Goal: Task Accomplishment & Management: Manage account settings

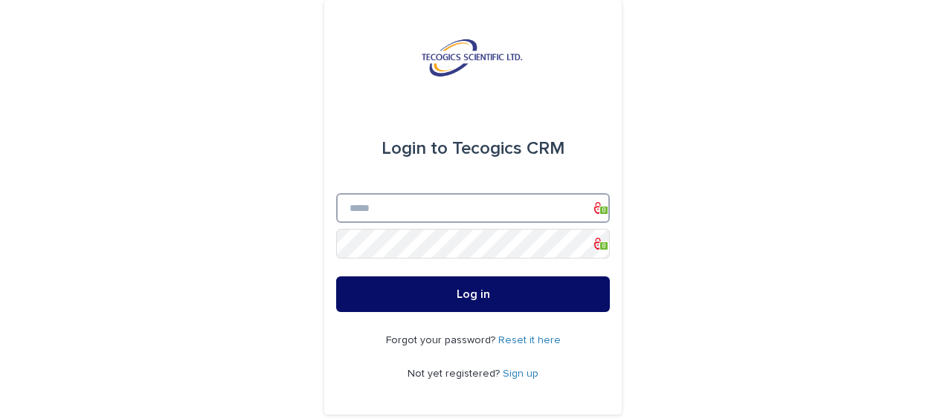
type input "**********"
click at [360, 292] on button "Log in" at bounding box center [473, 295] width 274 height 36
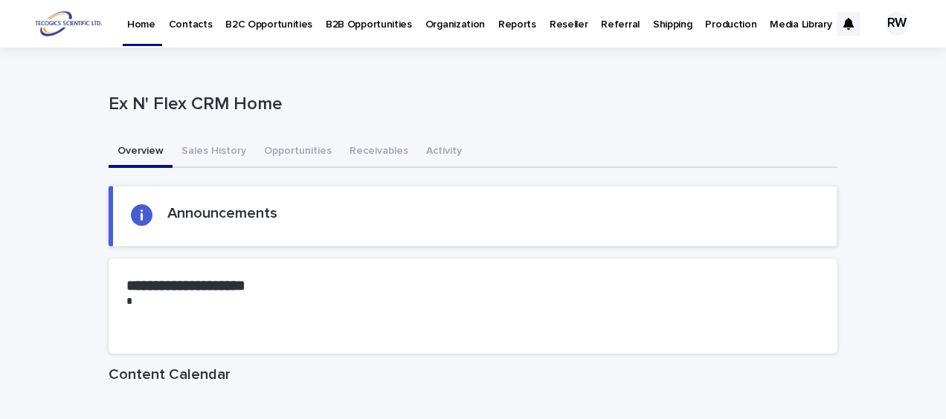
click at [368, 21] on p "B2B Opportunities" at bounding box center [369, 15] width 86 height 31
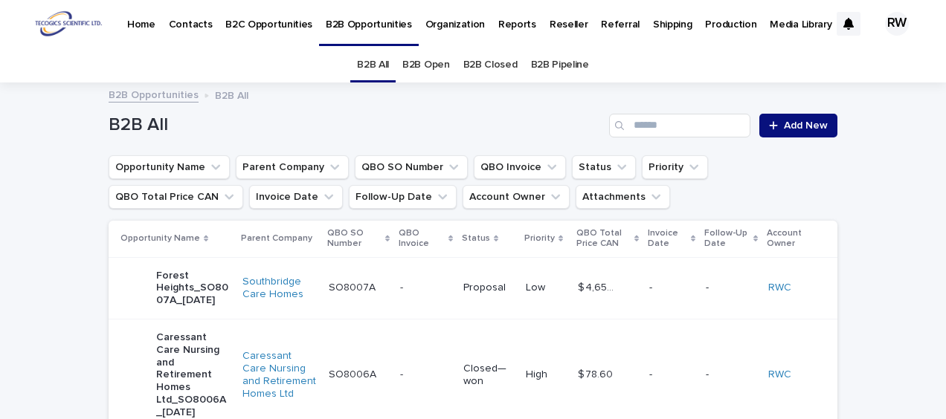
click at [433, 65] on link "B2B Open" at bounding box center [426, 65] width 48 height 35
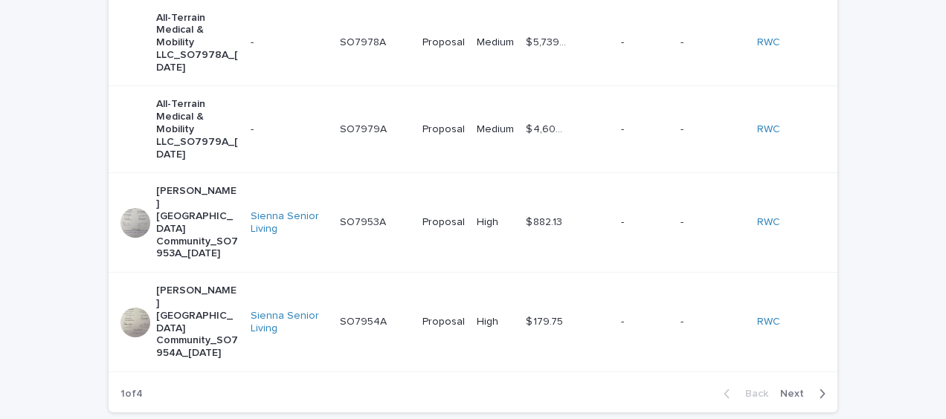
scroll to position [744, 0]
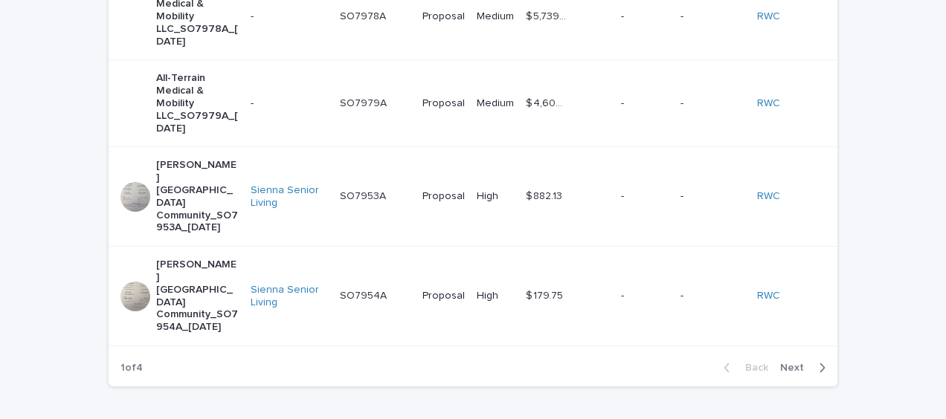
click at [790, 363] on span "Next" at bounding box center [796, 368] width 33 height 10
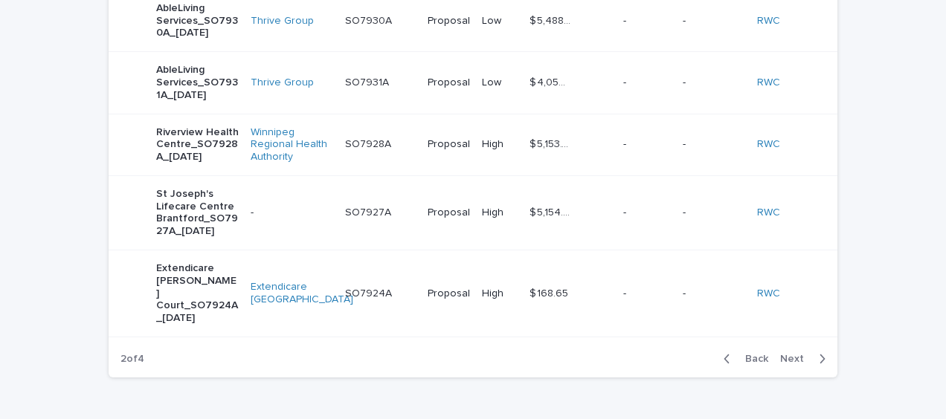
scroll to position [700, 0]
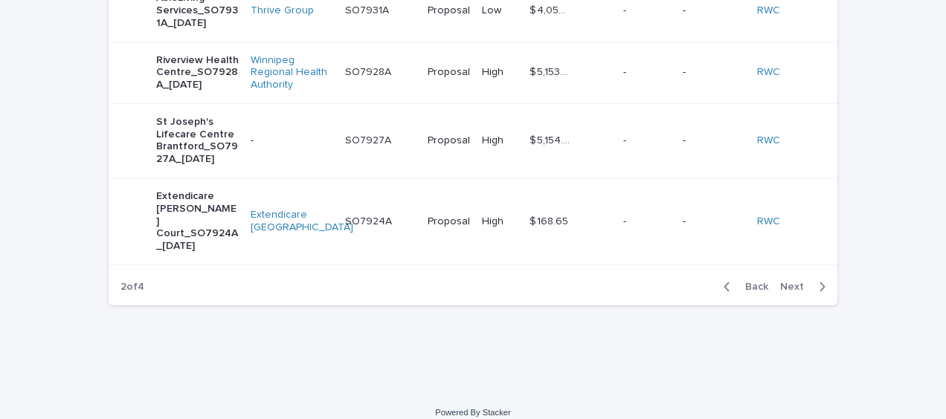
click at [797, 282] on span "Next" at bounding box center [796, 287] width 33 height 10
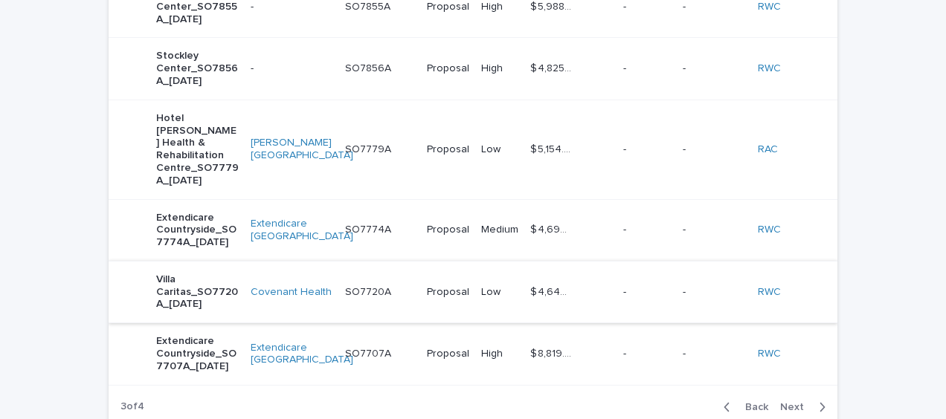
scroll to position [687, 0]
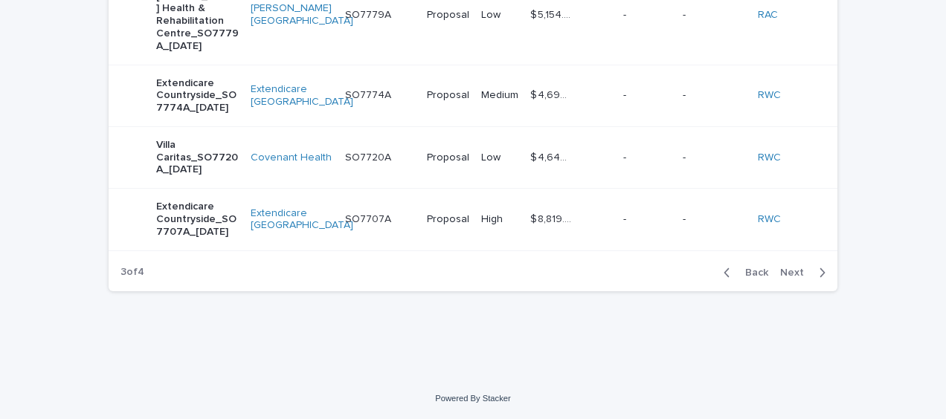
click at [744, 270] on span "Back" at bounding box center [752, 273] width 32 height 10
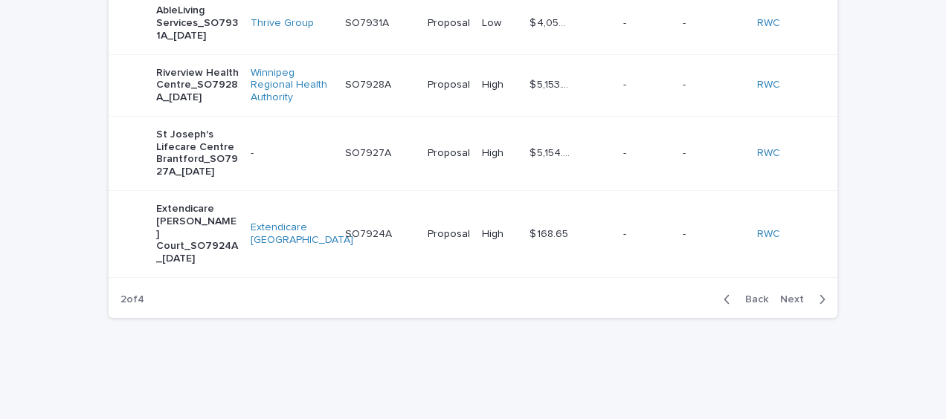
click at [744, 281] on div "Back Next" at bounding box center [775, 299] width 126 height 37
click at [745, 295] on span "Back" at bounding box center [752, 300] width 32 height 10
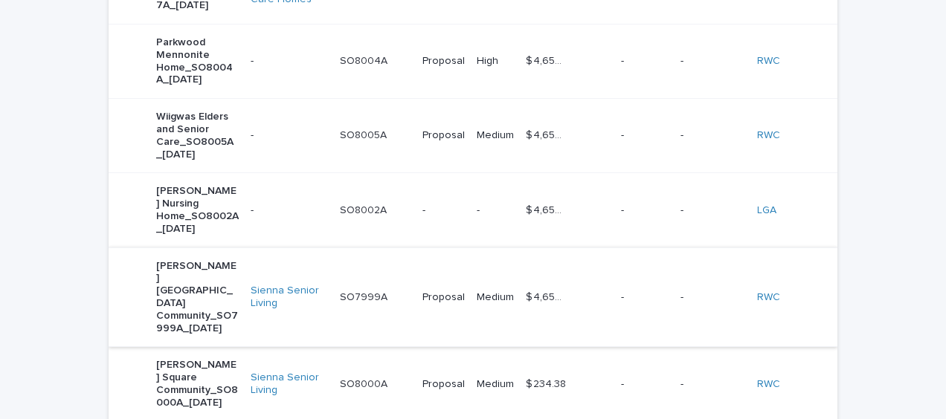
scroll to position [167, 0]
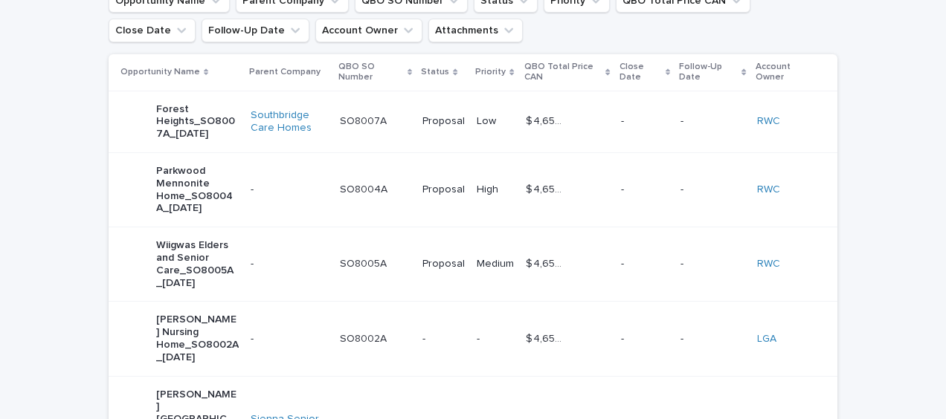
click at [594, 107] on td "$ 4,658.34 $ 4,658.34" at bounding box center [567, 122] width 94 height 62
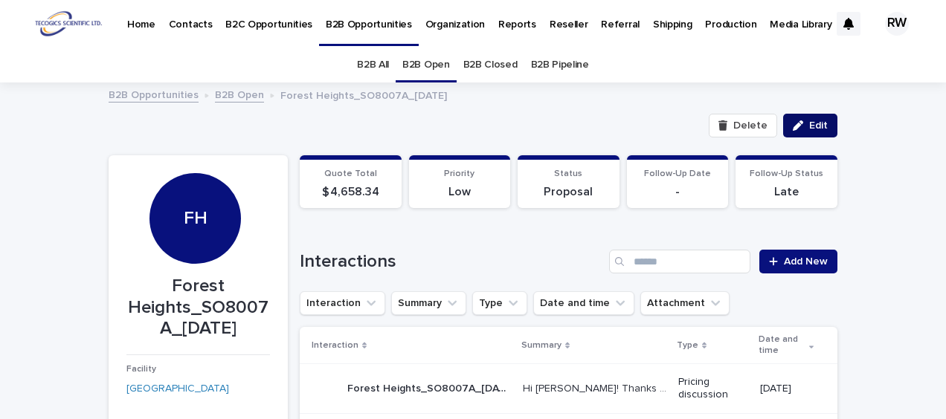
click at [809, 121] on span "Edit" at bounding box center [818, 125] width 19 height 10
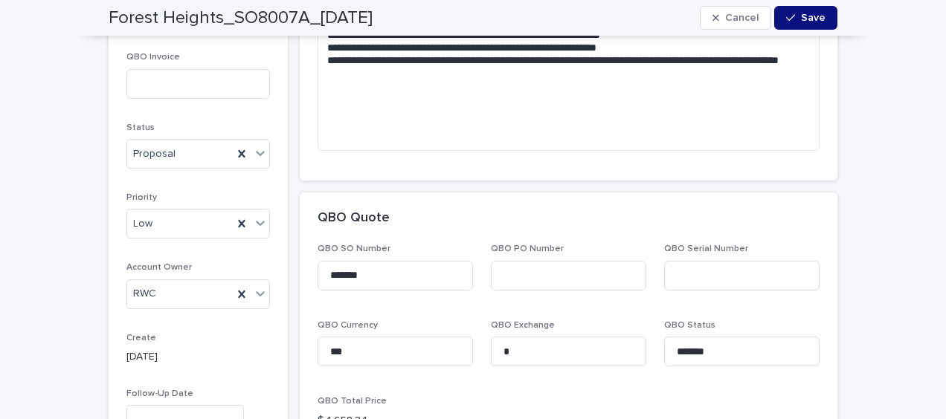
scroll to position [893, 0]
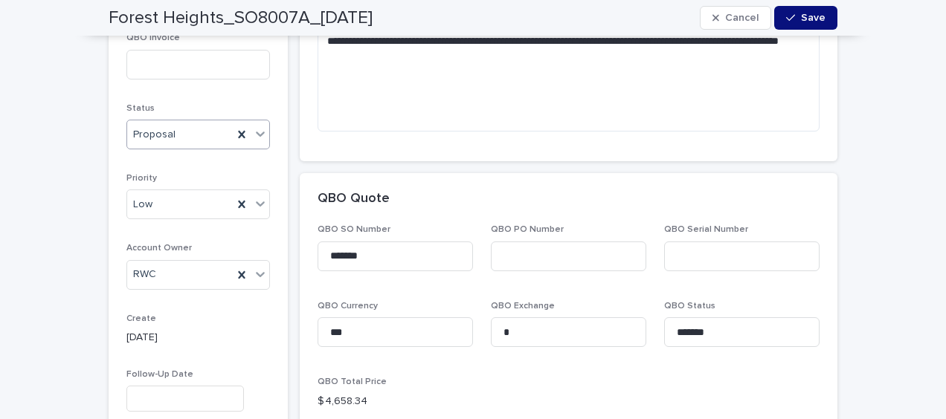
click at [198, 123] on div "Proposal" at bounding box center [180, 135] width 106 height 25
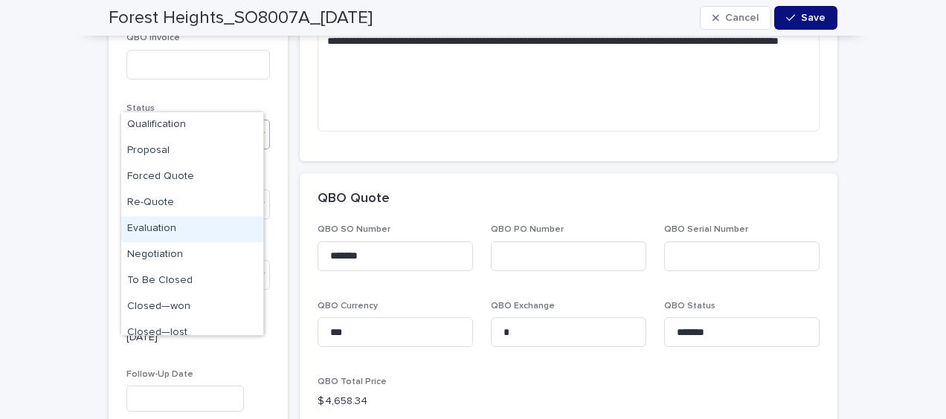
scroll to position [63, 0]
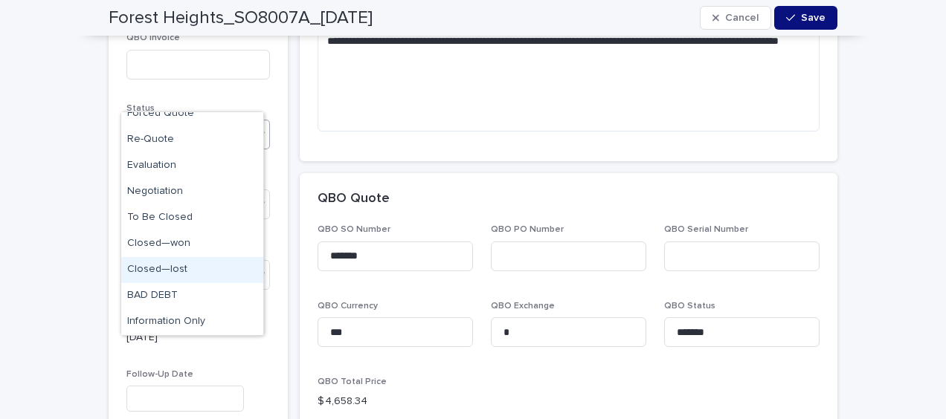
click at [192, 265] on div "Closed—lost" at bounding box center [192, 270] width 142 height 26
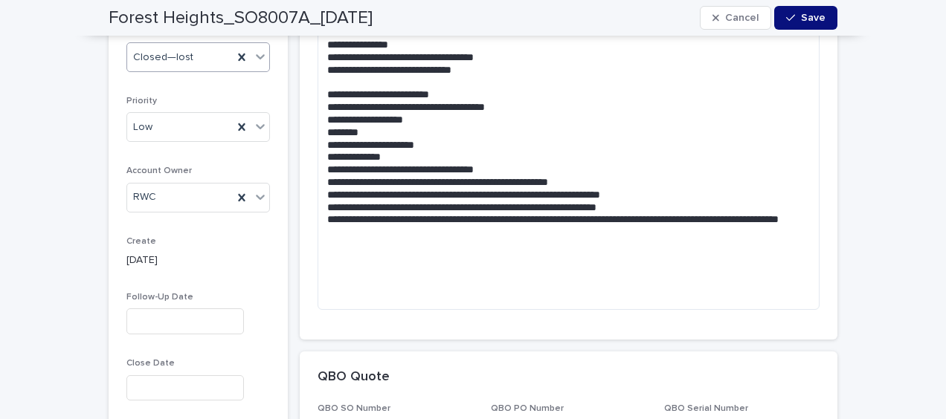
scroll to position [962, 0]
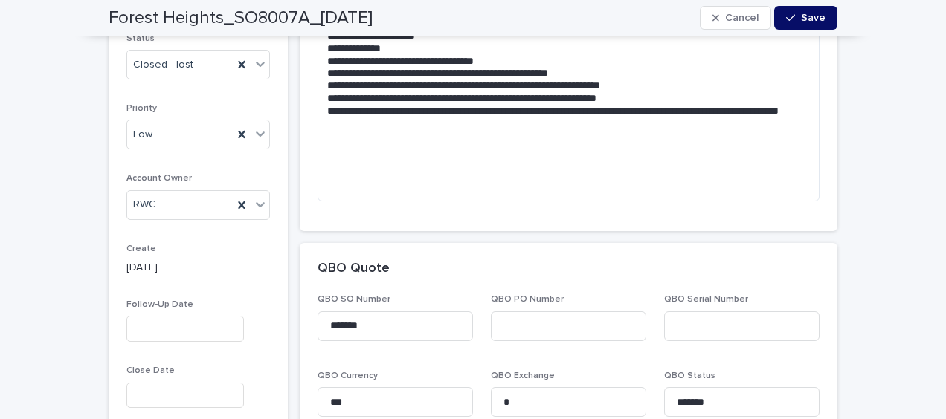
click at [788, 20] on icon "button" at bounding box center [790, 18] width 9 height 10
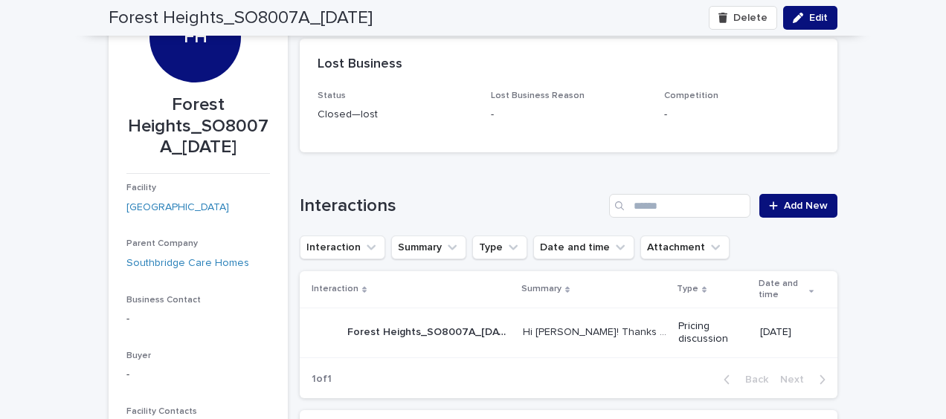
scroll to position [160, 0]
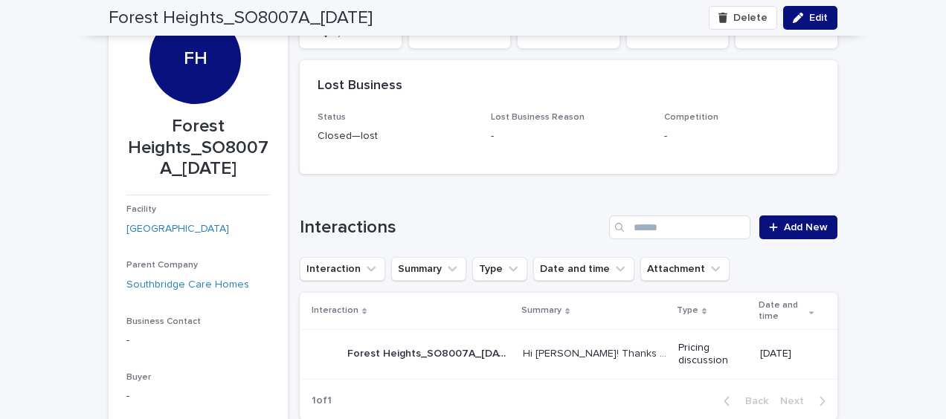
click at [772, 143] on p "-" at bounding box center [741, 137] width 155 height 16
click at [799, 19] on div "button" at bounding box center [801, 18] width 16 height 10
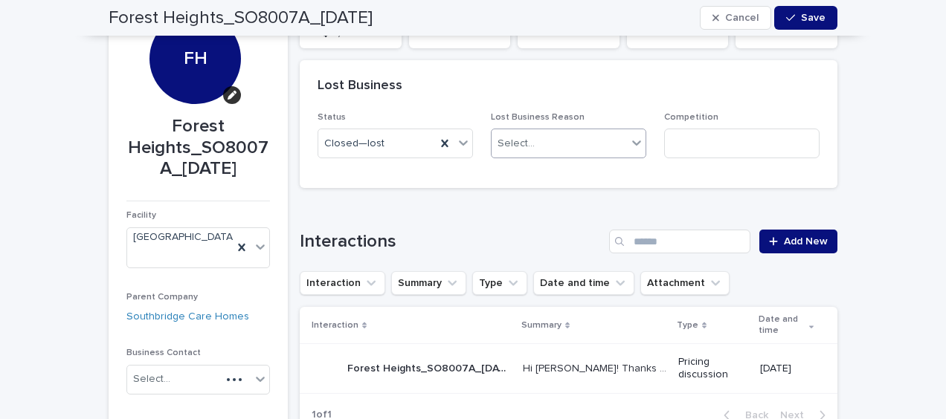
click at [569, 143] on div "Select..." at bounding box center [559, 144] width 135 height 25
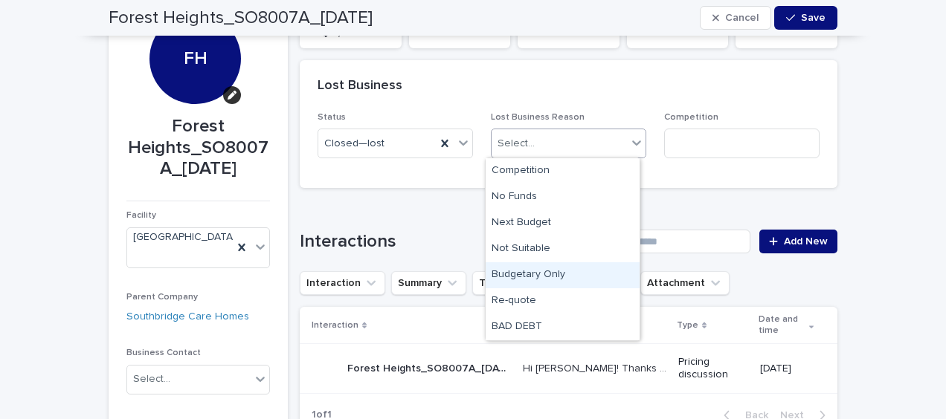
click at [559, 274] on div "Budgetary Only" at bounding box center [563, 276] width 154 height 26
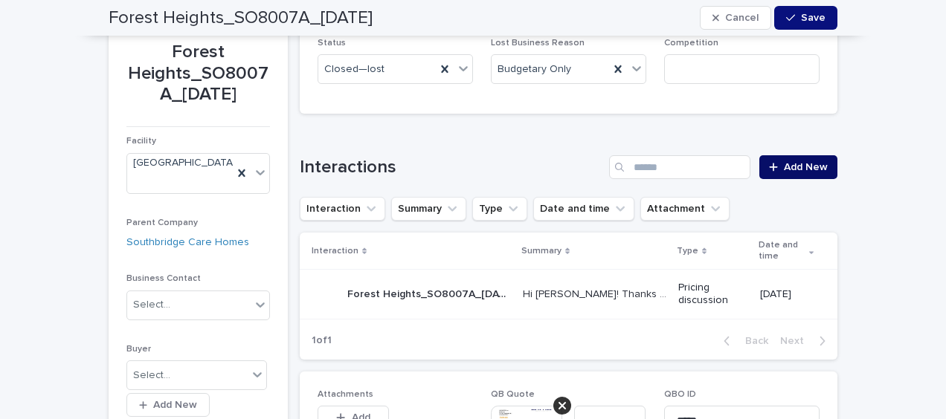
click at [803, 165] on span "Add New" at bounding box center [806, 167] width 44 height 10
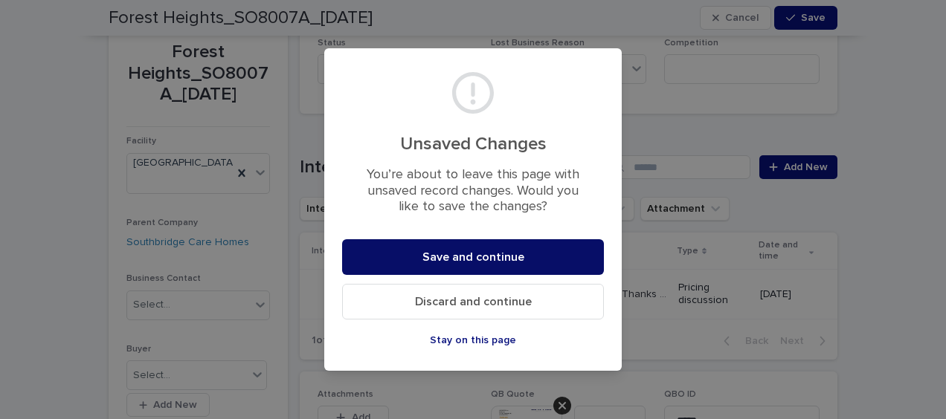
click at [457, 252] on span "Save and continue" at bounding box center [473, 257] width 102 height 12
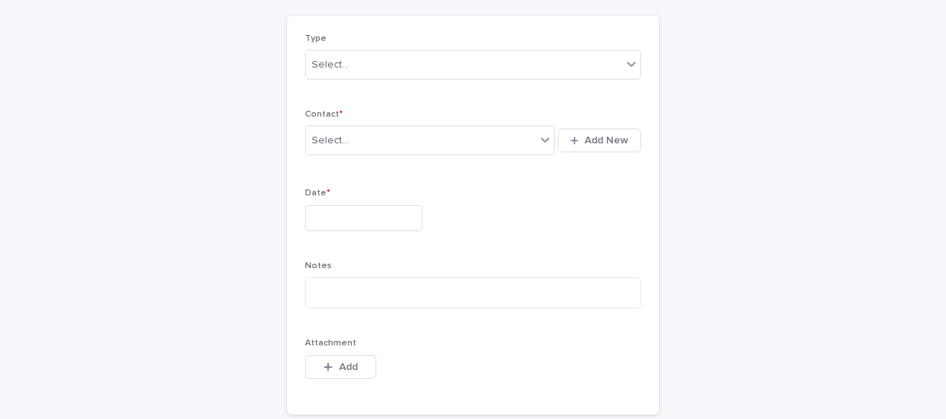
scroll to position [25, 0]
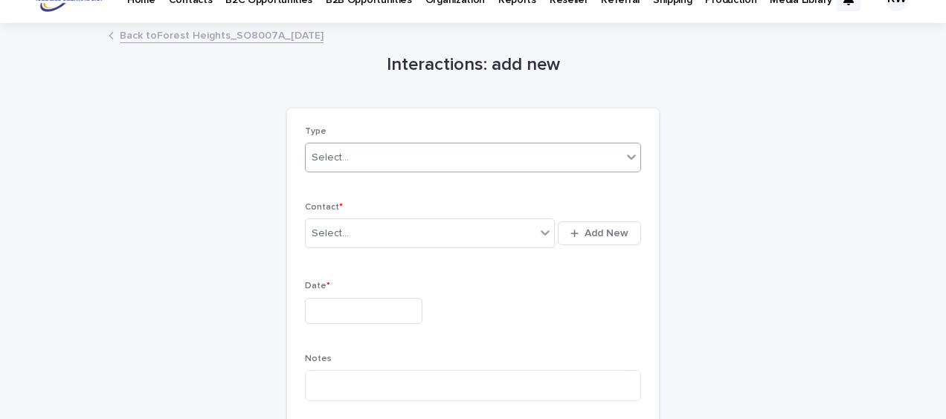
click at [362, 158] on div "Select..." at bounding box center [464, 158] width 316 height 25
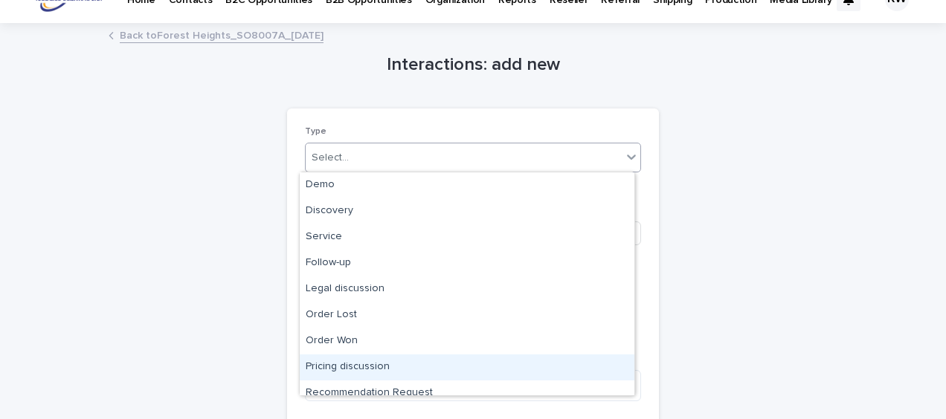
click at [371, 361] on div "Pricing discussion" at bounding box center [467, 368] width 335 height 26
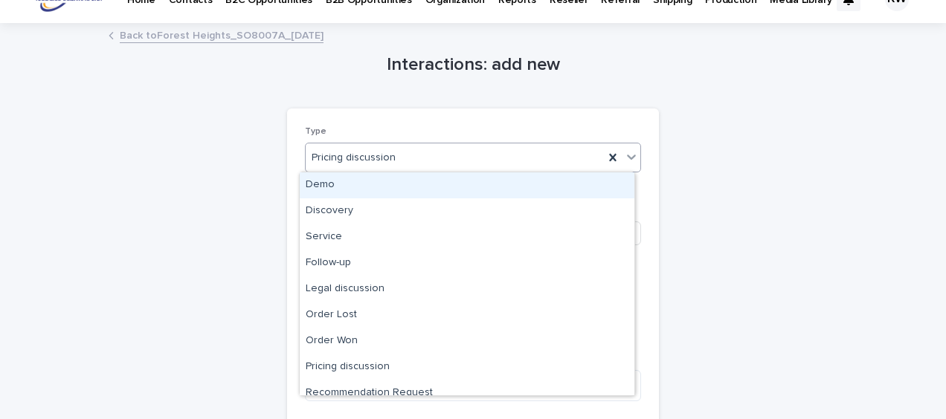
click at [397, 154] on input "text" at bounding box center [397, 158] width 1 height 13
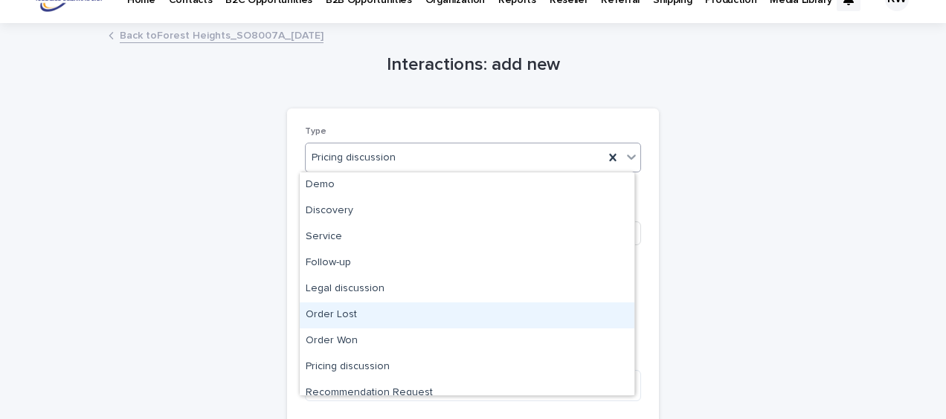
click at [393, 309] on div "Order Lost" at bounding box center [467, 316] width 335 height 26
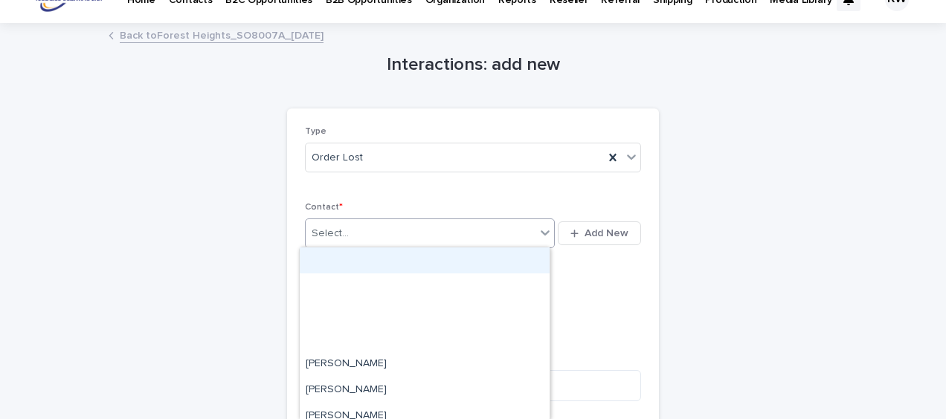
click at [345, 224] on div "Select..." at bounding box center [421, 234] width 230 height 25
type input "*****"
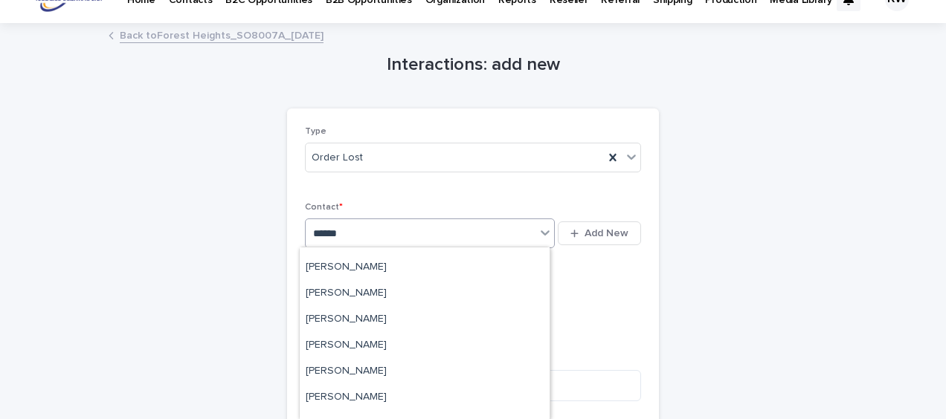
scroll to position [149, 0]
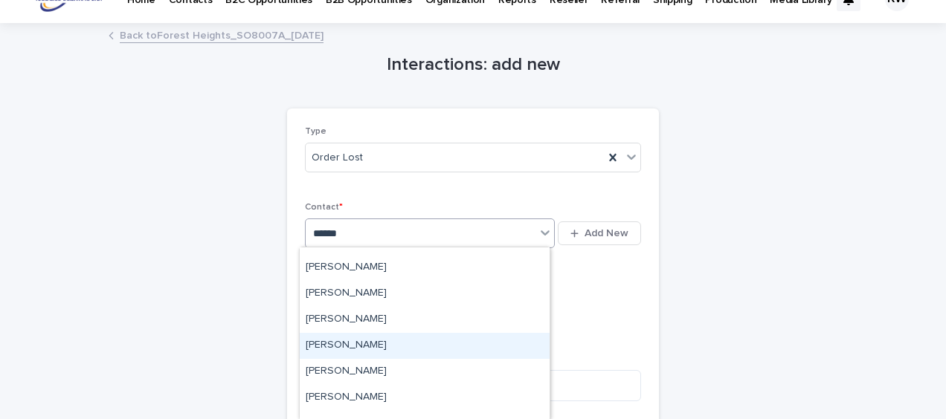
click at [397, 348] on div "[PERSON_NAME]" at bounding box center [425, 346] width 250 height 26
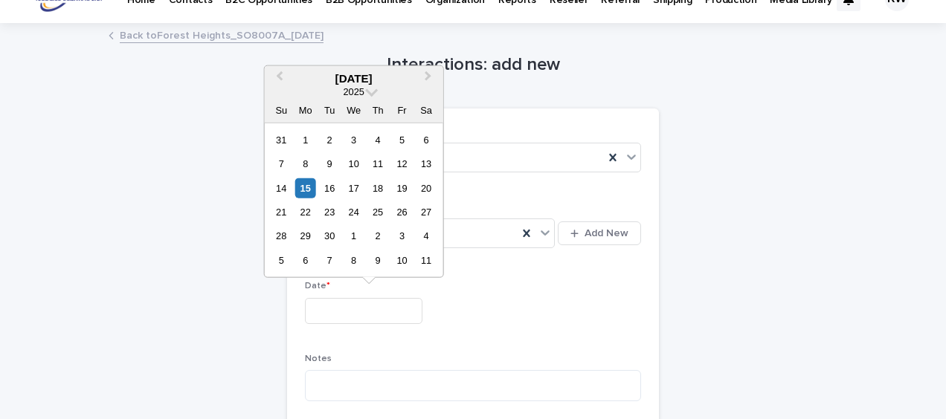
click at [334, 302] on input "text" at bounding box center [364, 311] width 118 height 26
click at [306, 184] on div "15" at bounding box center [305, 188] width 20 height 20
type input "**********"
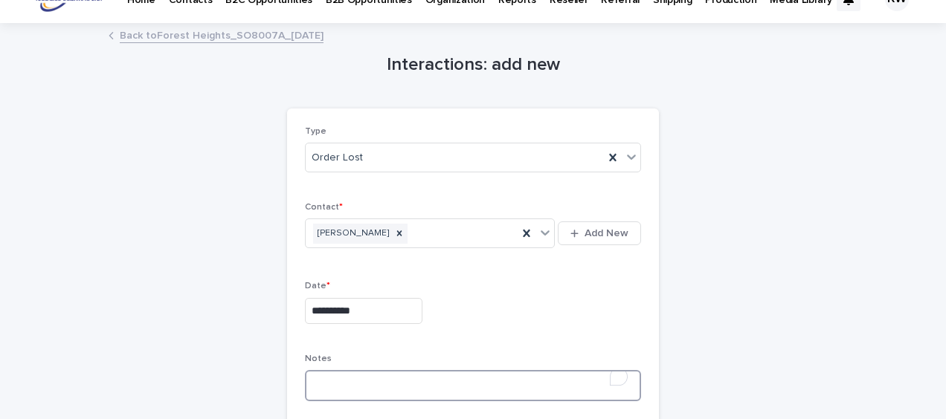
paste textarea "**********"
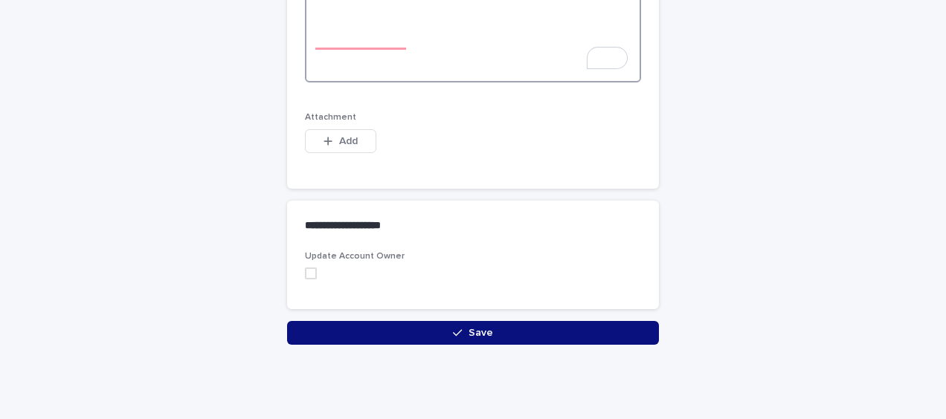
scroll to position [983, 0]
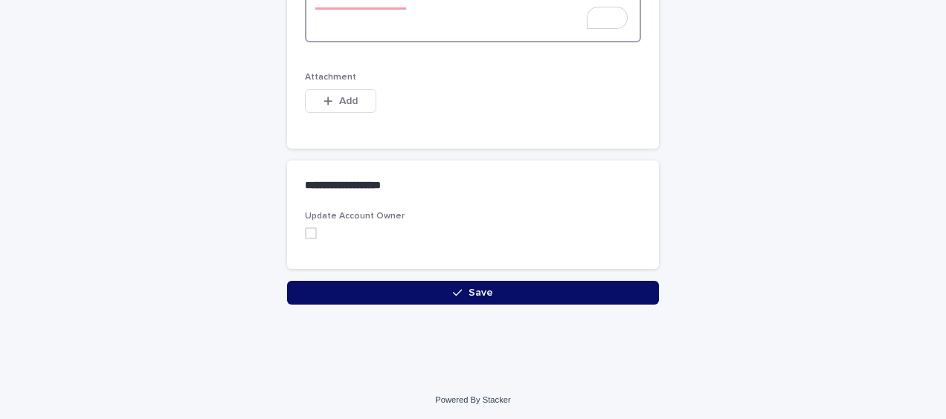
type textarea "**********"
click at [457, 288] on icon "button" at bounding box center [457, 293] width 9 height 10
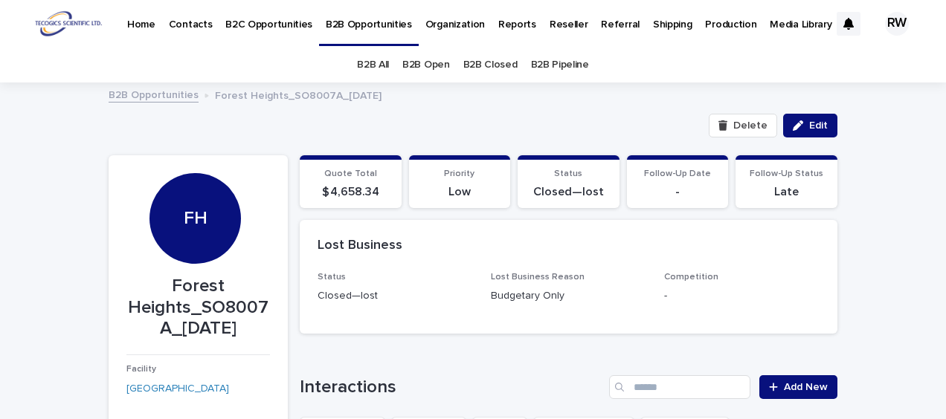
click at [418, 61] on link "B2B Open" at bounding box center [426, 65] width 48 height 35
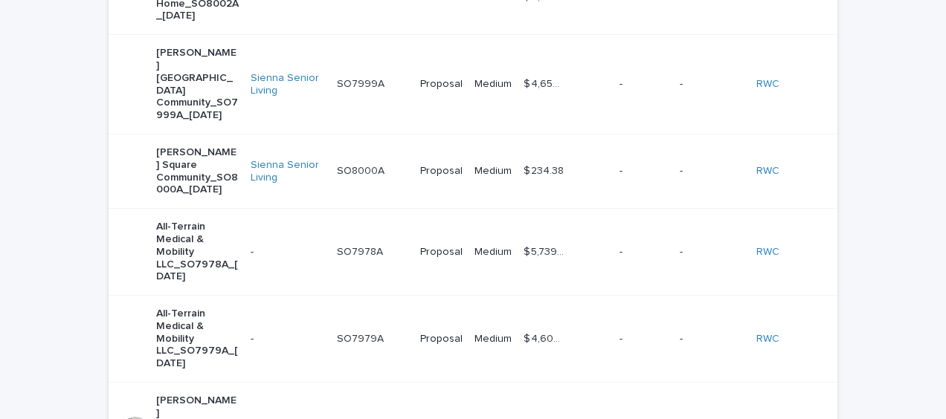
scroll to position [521, 0]
